Goal: Task Accomplishment & Management: Use online tool/utility

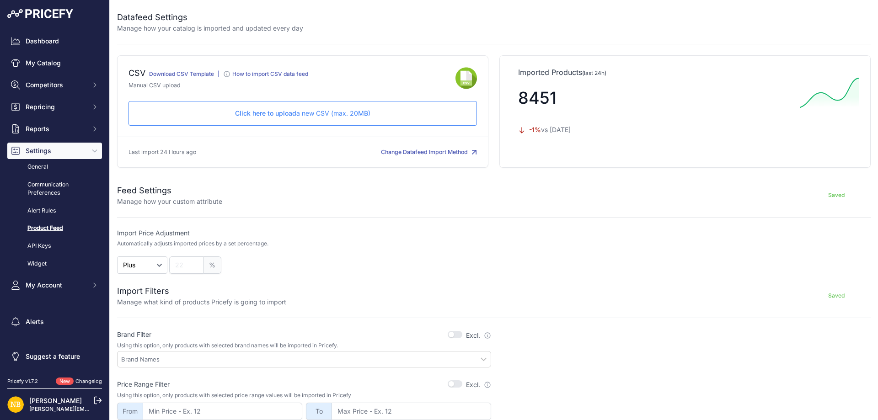
click at [311, 118] on p "Click here to upload a new CSV (max. 20MB)" at bounding box center [302, 113] width 333 height 9
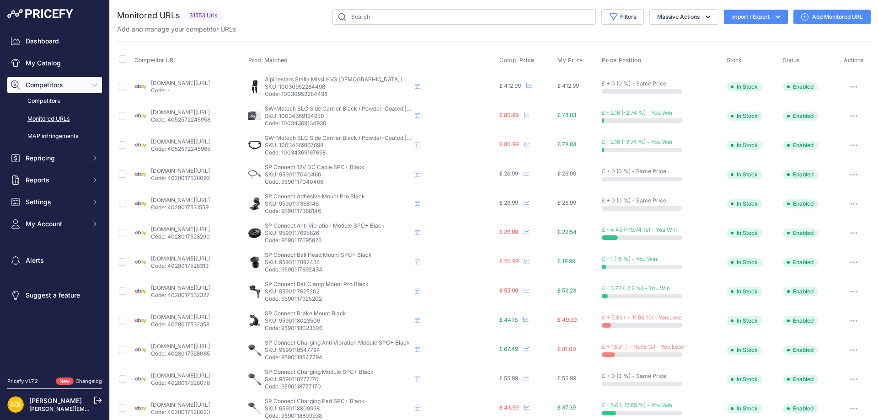
click at [773, 16] on icon "button" at bounding box center [777, 16] width 9 height 9
click at [752, 35] on div "Import" at bounding box center [755, 36] width 73 height 16
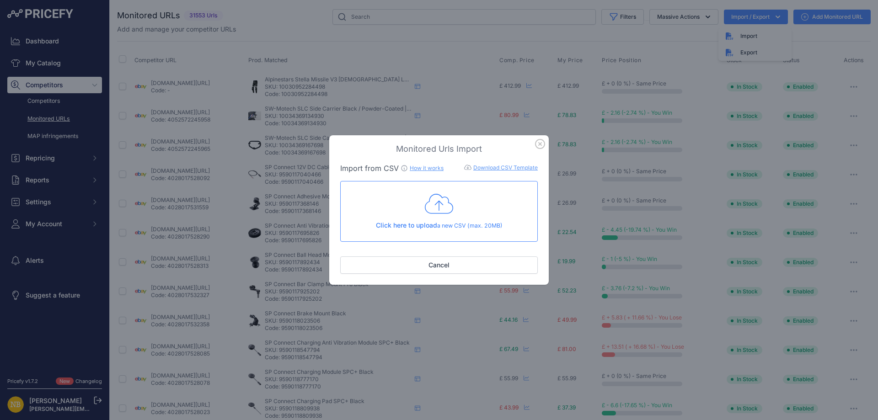
click at [455, 218] on div "Click here to upload a new CSV (max. 20MB)" at bounding box center [439, 212] width 182 height 38
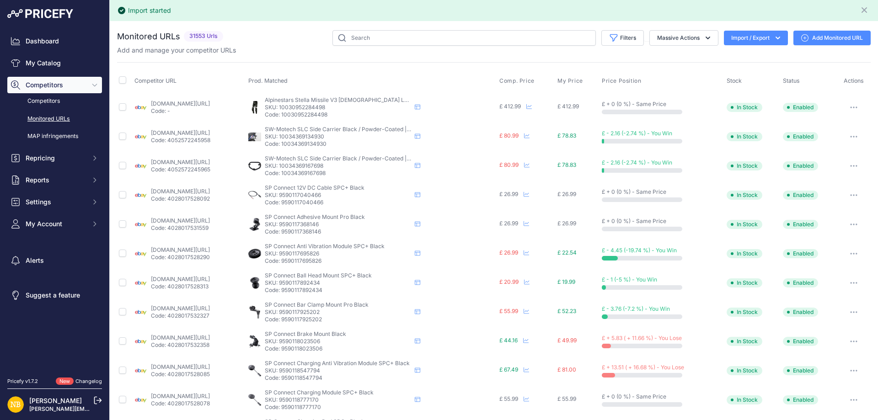
click at [773, 42] on icon "button" at bounding box center [777, 37] width 9 height 9
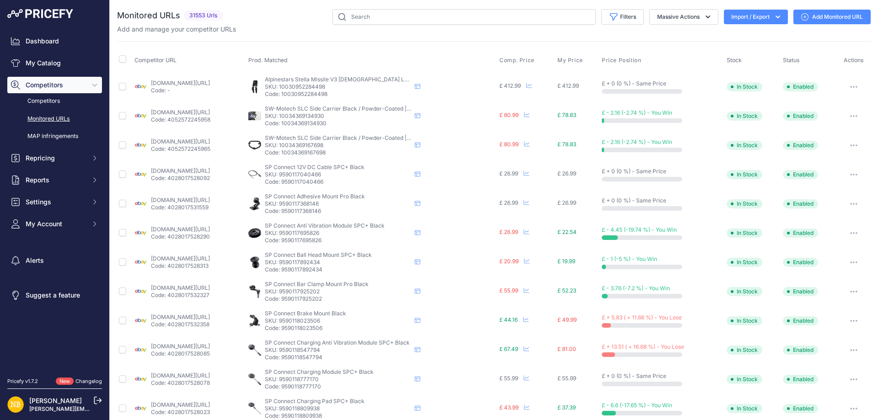
click at [765, 20] on button "Import / Export" at bounding box center [756, 17] width 64 height 15
click at [773, 20] on icon "button" at bounding box center [777, 16] width 9 height 9
click at [770, 21] on button "Import / Export" at bounding box center [756, 17] width 64 height 15
click at [263, 30] on div "Add and manage your competitor URLs" at bounding box center [494, 29] width 754 height 9
click at [274, 11] on div "Filters Saved Filters Set None Competitors Products Out Of Stock Competitors UR…" at bounding box center [549, 17] width 644 height 16
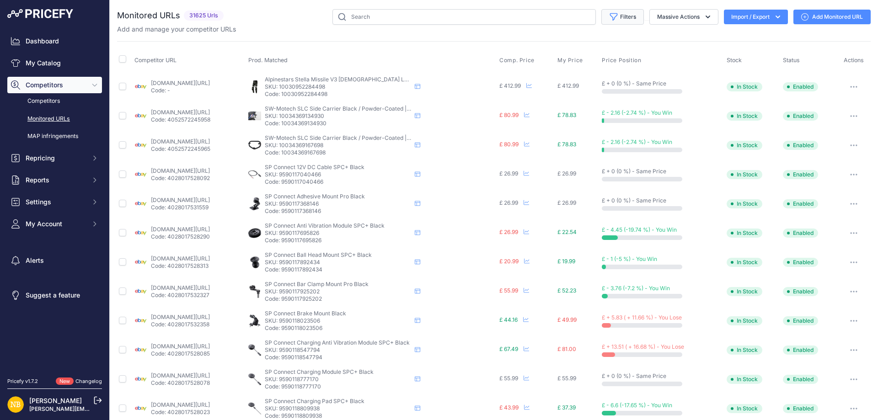
click at [615, 17] on button "Filters" at bounding box center [622, 17] width 43 height 16
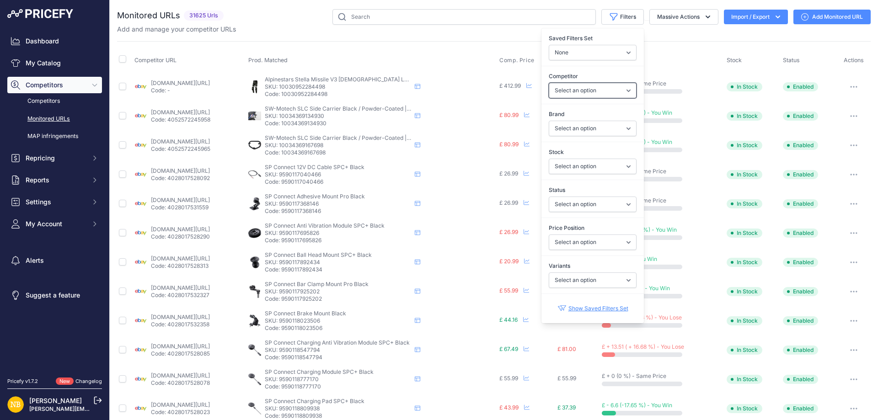
click at [561, 92] on select "Select an option [DOMAIN_NAME] [DOMAIN_NAME] [DOMAIN_NAME] [DOMAIN_NAME] [DOMAI…" at bounding box center [593, 91] width 88 height 16
select select "4342"
click at [549, 83] on select "Select an option [DOMAIN_NAME] [DOMAIN_NAME] [DOMAIN_NAME] [DOMAIN_NAME] [DOMAI…" at bounding box center [593, 91] width 88 height 16
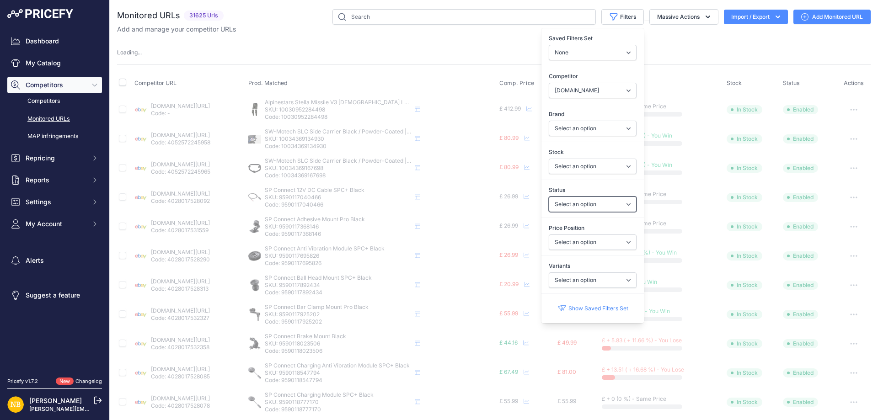
click at [563, 204] on select "Select an option Enabled Disabled In progress Scraping Failed Not Found Missing…" at bounding box center [593, 205] width 88 height 16
select select "2"
click at [549, 197] on select "Select an option Enabled Disabled In progress Scraping Failed Not Found Missing…" at bounding box center [593, 205] width 88 height 16
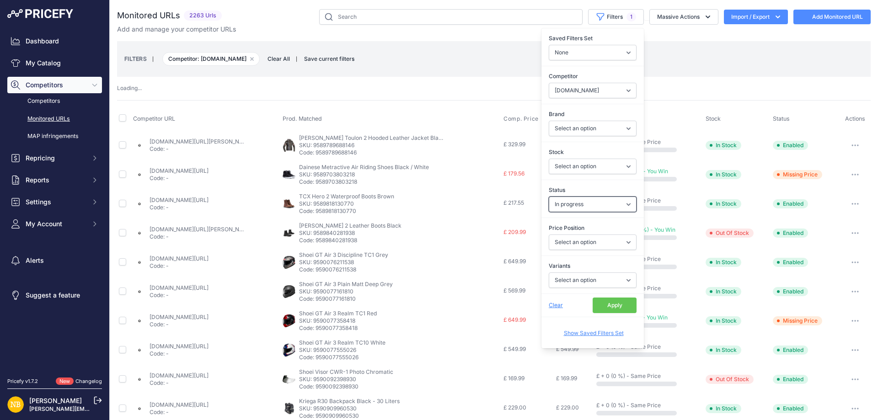
select select "4342"
select select
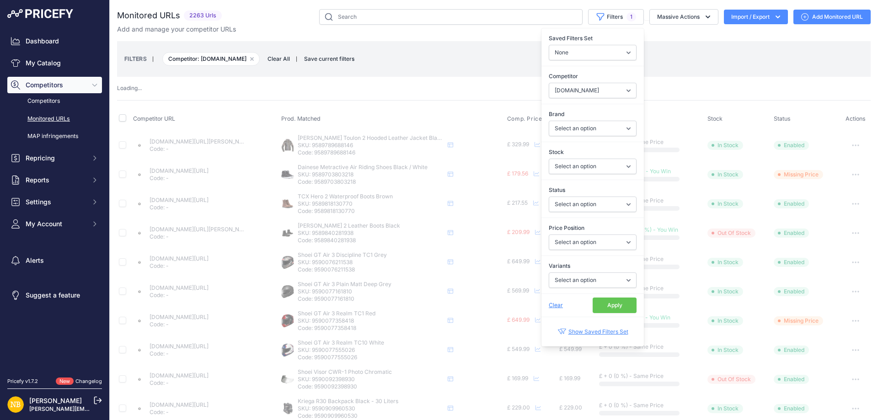
click at [610, 306] on button "Apply" at bounding box center [615, 306] width 44 height 16
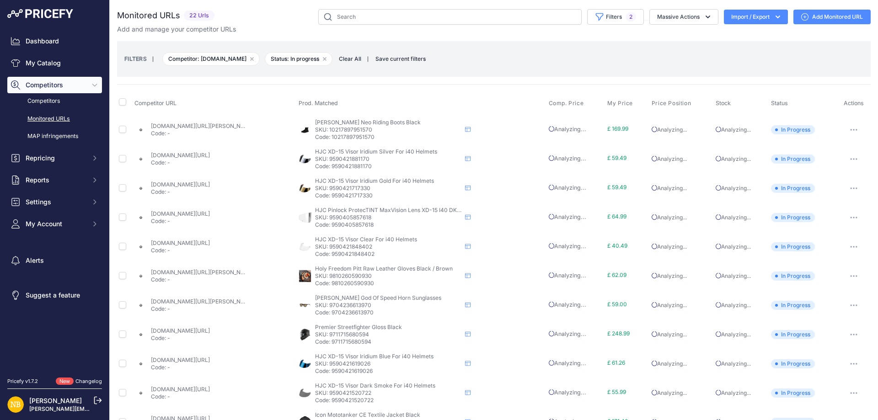
click at [355, 56] on span "Clear All" at bounding box center [350, 58] width 32 height 9
